Goal: Information Seeking & Learning: Understand process/instructions

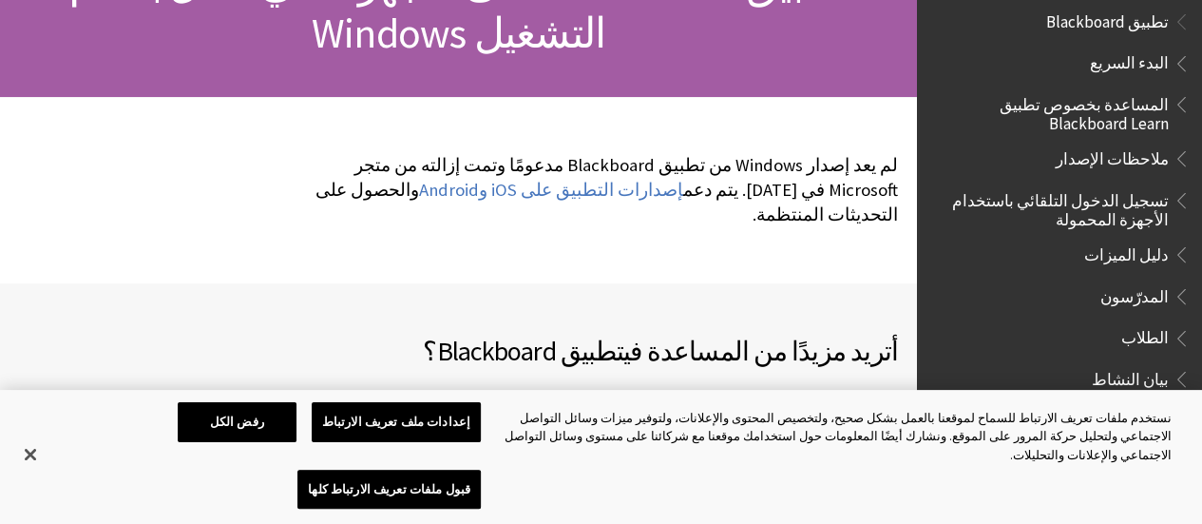
scroll to position [274, 0]
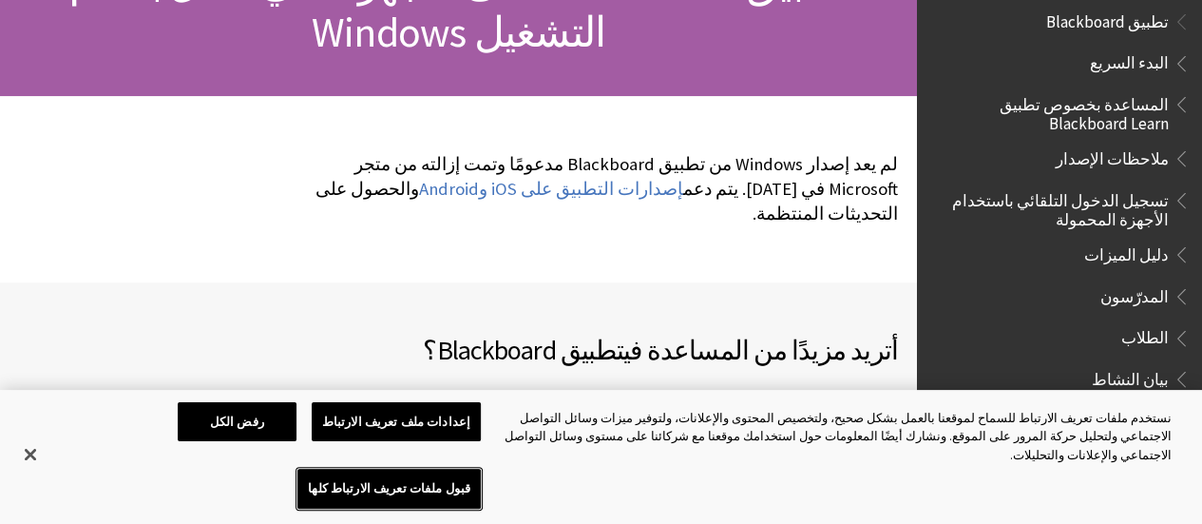
click at [297, 481] on button "قبول ملفات تعريف الارتباط كلها" at bounding box center [388, 488] width 183 height 40
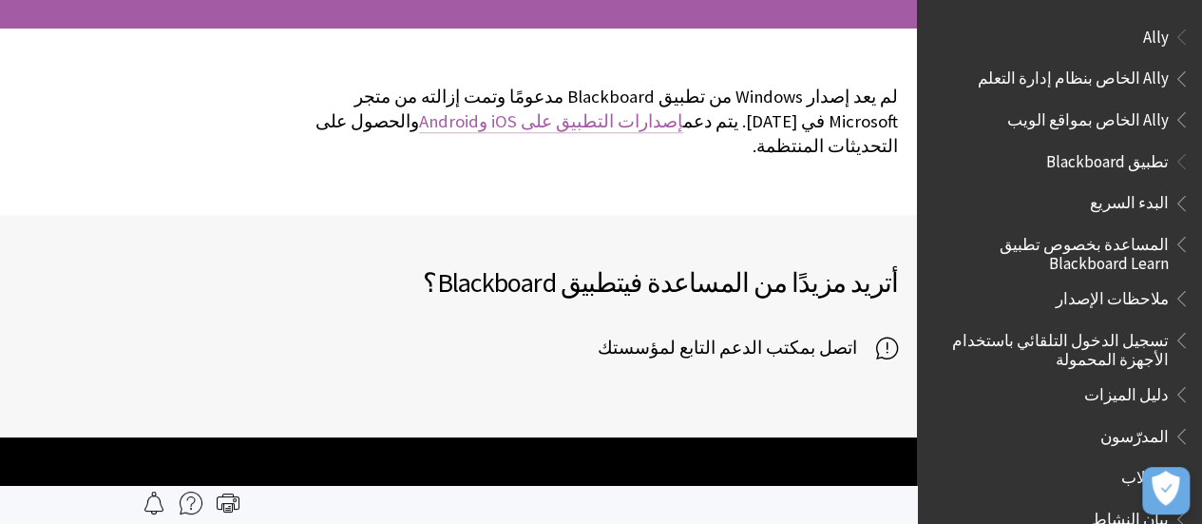
scroll to position [0, 0]
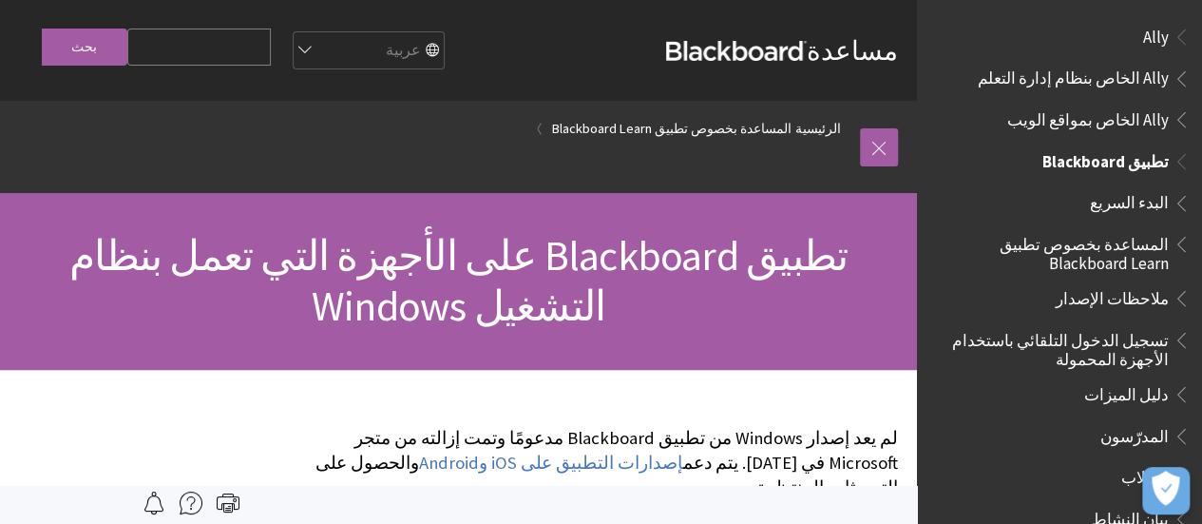
click at [1076, 164] on span "تطبيق Blackboard" at bounding box center [1105, 158] width 126 height 26
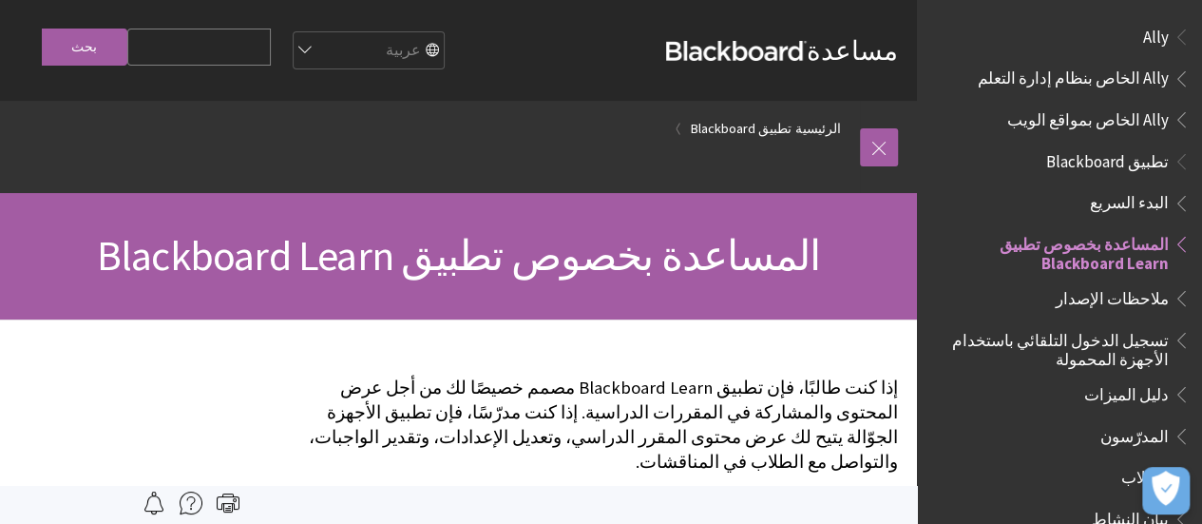
scroll to position [3, 0]
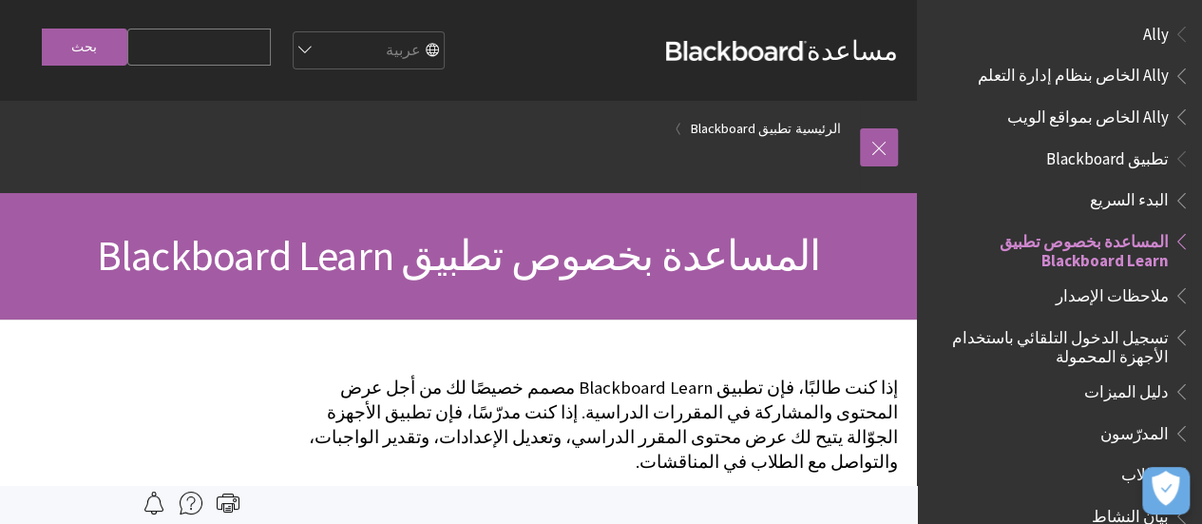
click at [1145, 155] on span "تطبيق Blackboard" at bounding box center [1107, 156] width 123 height 26
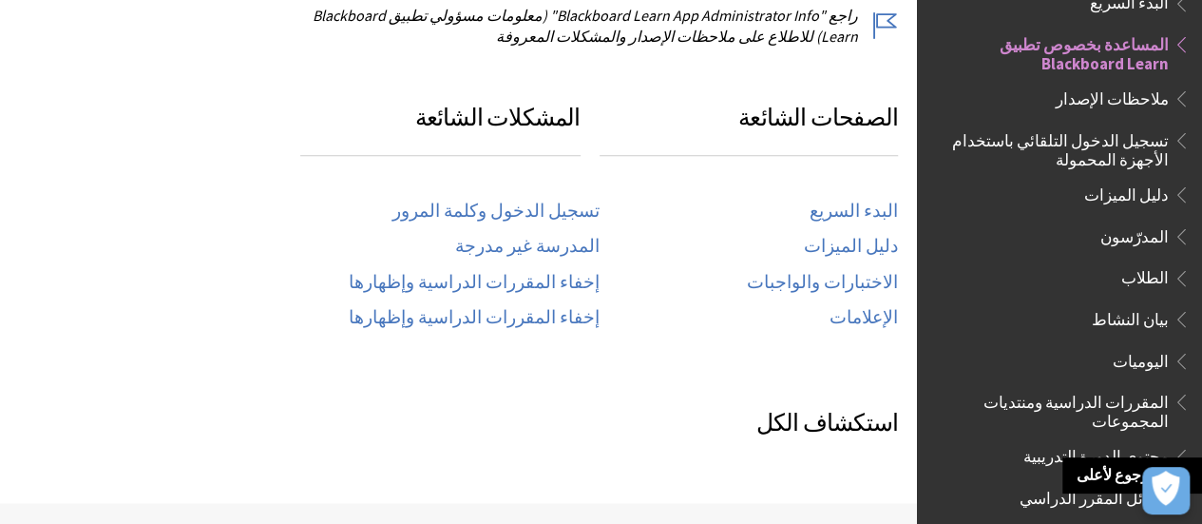
scroll to position [938, 0]
click at [866, 200] on link "البدء السريع" at bounding box center [853, 211] width 88 height 22
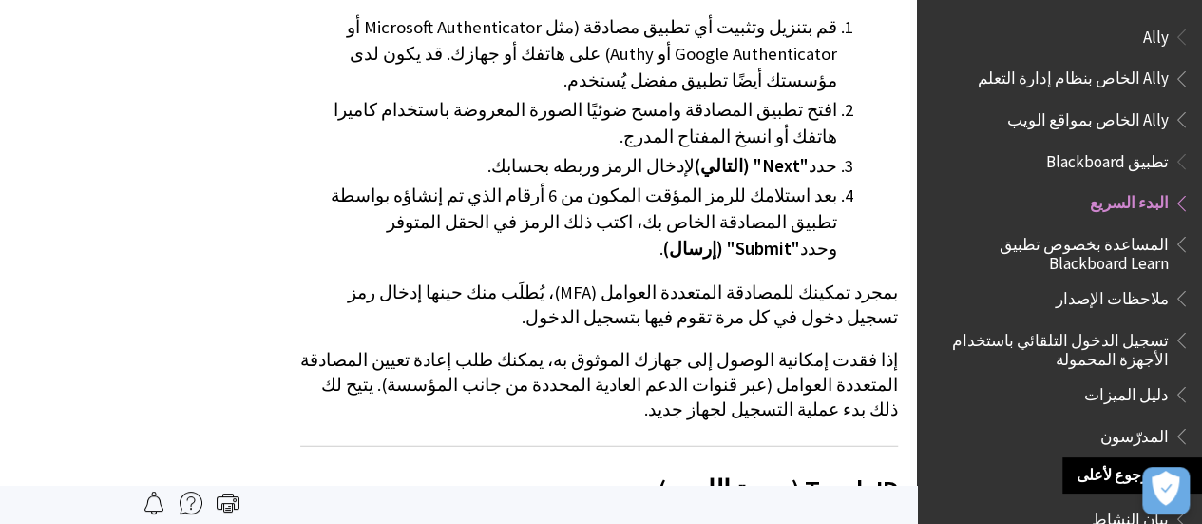
scroll to position [2032, 0]
